Goal: Task Accomplishment & Management: Use online tool/utility

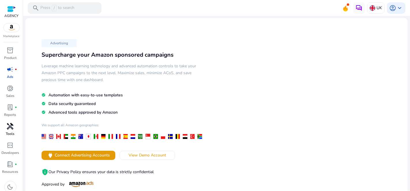
click at [12, 128] on span "handyman" at bounding box center [10, 126] width 7 height 7
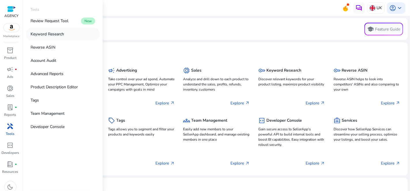
click at [51, 34] on p "Keyword Research" at bounding box center [47, 34] width 33 height 6
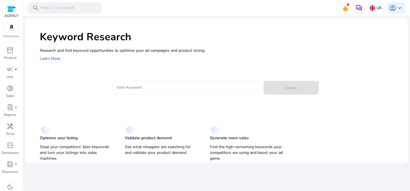
click at [181, 87] on input "Enter Keyword" at bounding box center [185, 87] width 136 height 6
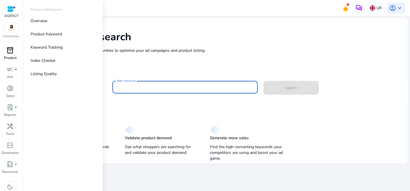
click at [10, 52] on span "inventory_2" at bounding box center [10, 50] width 7 height 7
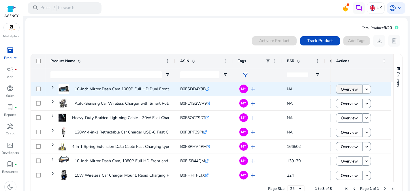
click at [349, 91] on span "Overview" at bounding box center [349, 90] width 17 height 12
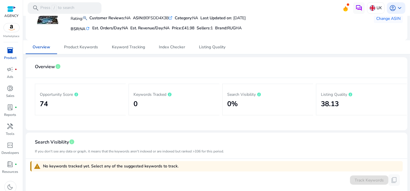
scroll to position [32, 0]
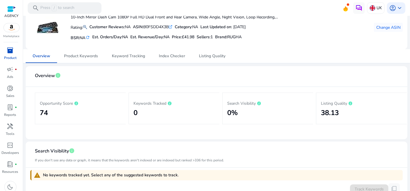
click at [331, 110] on h2 "38.13" at bounding box center [361, 113] width 81 height 8
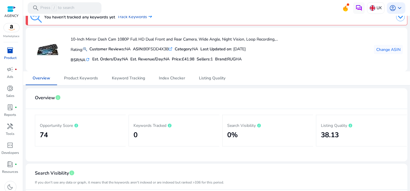
scroll to position [0, 0]
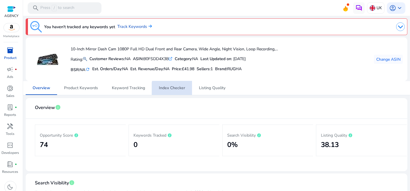
click at [172, 89] on span "Index Checker" at bounding box center [172, 88] width 26 height 4
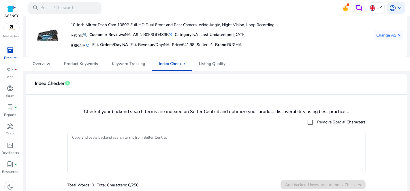
scroll to position [27, 0]
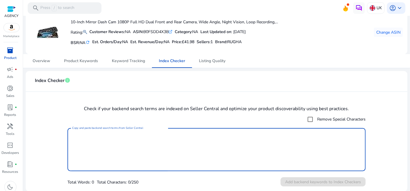
click at [145, 139] on textarea "Copy and paste backend search terms from Seller Central" at bounding box center [216, 149] width 289 height 37
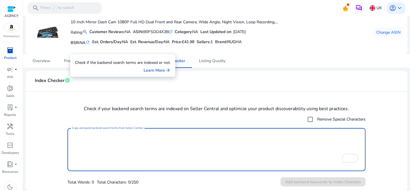
click at [203, 116] on mat-checkbox "Remove Special Characters" at bounding box center [216, 120] width 298 height 12
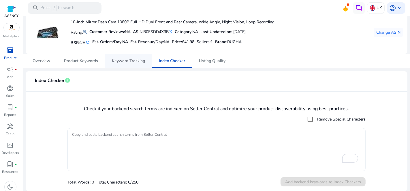
click at [110, 55] on link "Keyword Tracking" at bounding box center [128, 61] width 47 height 14
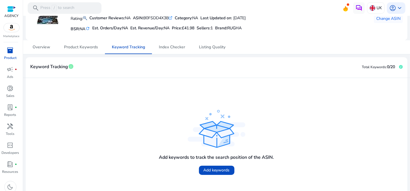
scroll to position [60, 0]
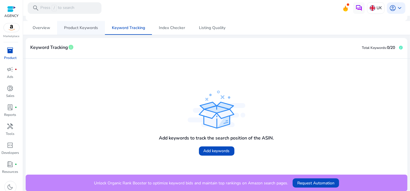
click at [80, 31] on span "Product Keywords" at bounding box center [81, 28] width 34 height 14
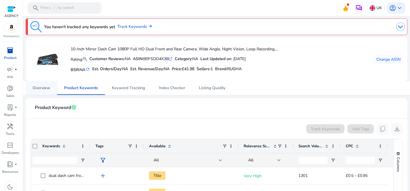
click at [37, 90] on span "Overview" at bounding box center [42, 88] width 18 height 4
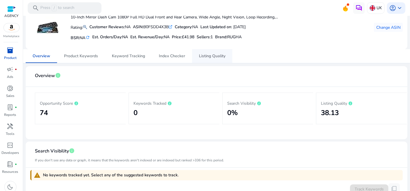
click at [210, 57] on span "Listing Quality" at bounding box center [212, 56] width 27 height 4
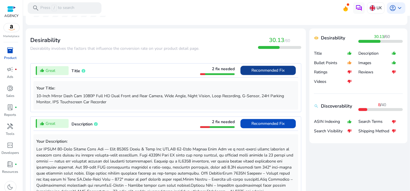
click at [258, 71] on span "Recommended Fix" at bounding box center [268, 70] width 33 height 5
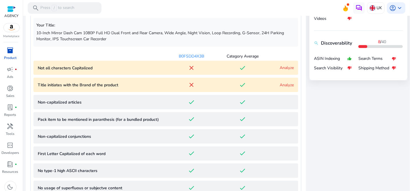
click at [260, 68] on div "done" at bounding box center [242, 68] width 51 height 7
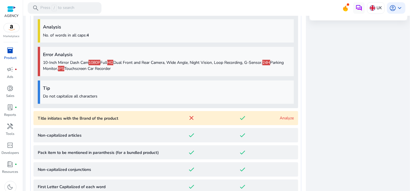
click at [284, 64] on p "10-Inch Mirror Dash Cam 1080P Full HD Dual Front and Rear Camera, Wide Angle, N…" at bounding box center [167, 66] width 248 height 12
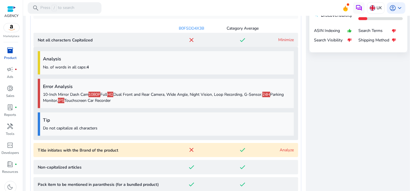
click at [280, 41] on link "Minimize" at bounding box center [286, 39] width 16 height 5
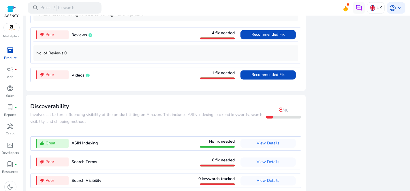
scroll to position [919, 0]
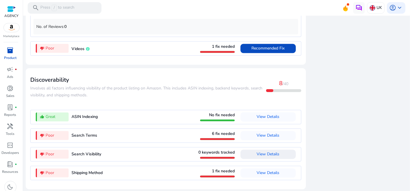
click at [264, 155] on span "View Details" at bounding box center [268, 154] width 23 height 5
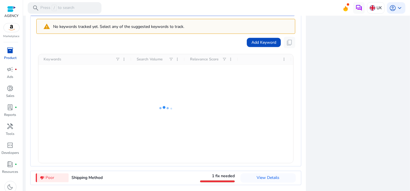
scroll to position [831, 0]
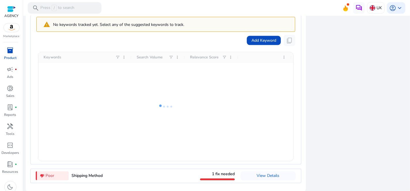
click at [159, 124] on icon at bounding box center [166, 106] width 58 height 37
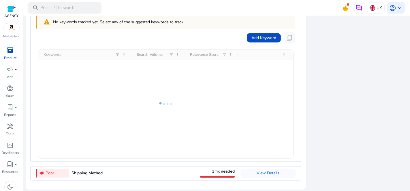
scroll to position [834, 0]
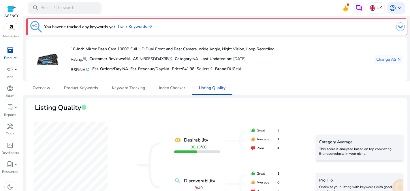
scroll to position [834, 0]
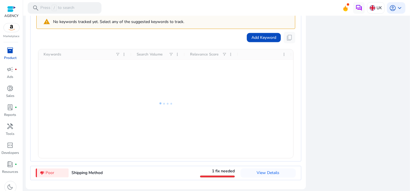
click at [210, 112] on div at bounding box center [165, 104] width 255 height 109
click at [214, 102] on div at bounding box center [165, 104] width 255 height 109
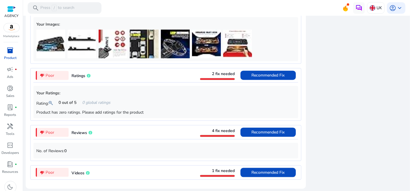
scroll to position [514, 0]
